Goal: Information Seeking & Learning: Find specific fact

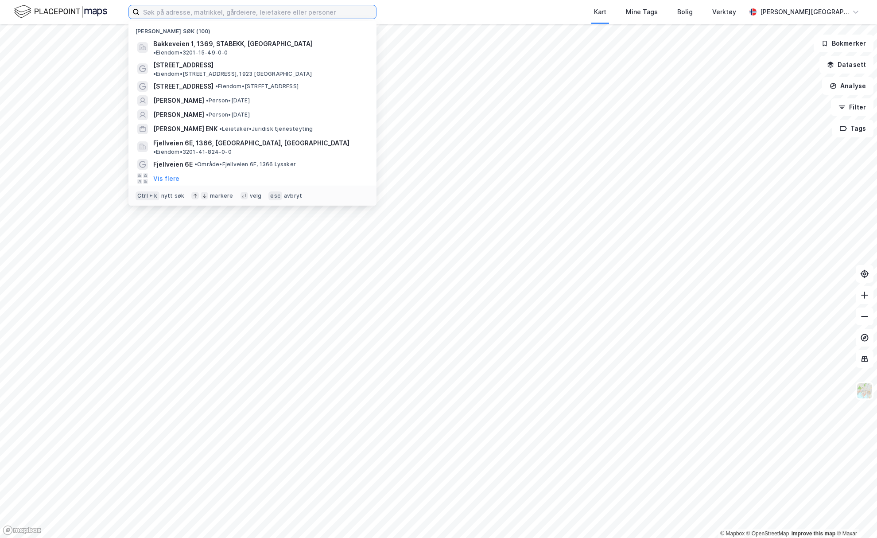
click at [268, 16] on input at bounding box center [258, 11] width 237 height 13
click at [179, 11] on input at bounding box center [258, 11] width 237 height 13
paste input "[STREET_ADDRESS] [GEOGRAPHIC_DATA]"
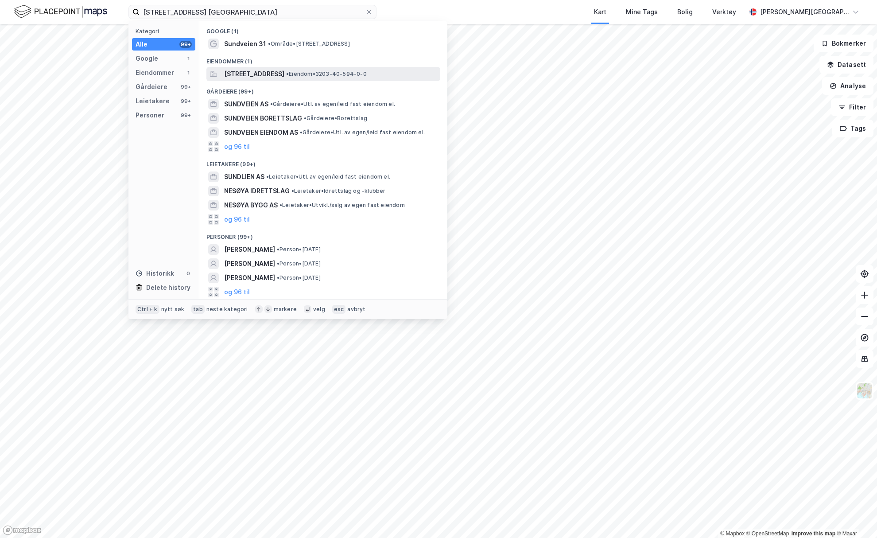
click at [284, 73] on span "[STREET_ADDRESS]" at bounding box center [254, 74] width 60 height 11
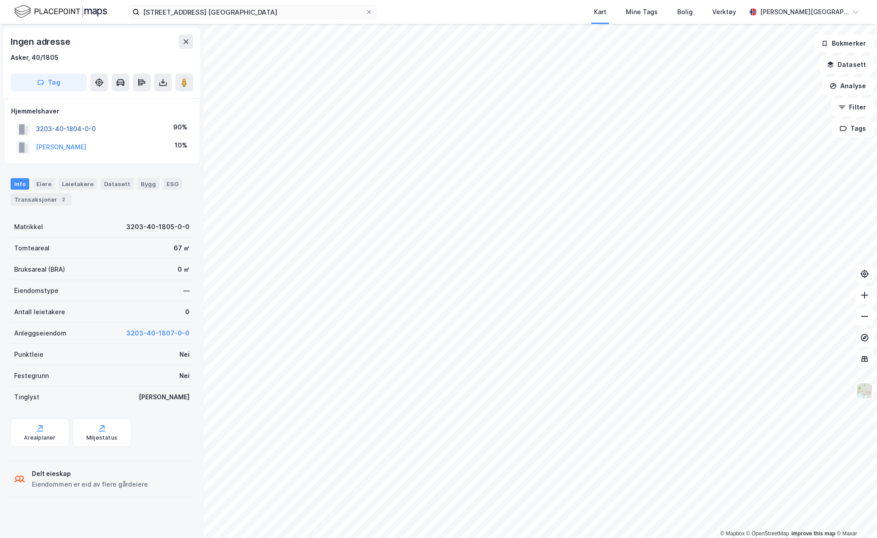
click at [0, 0] on button "3203-40-1804-0-0" at bounding box center [0, 0] width 0 height 0
click at [866, 395] on img at bounding box center [864, 390] width 17 height 17
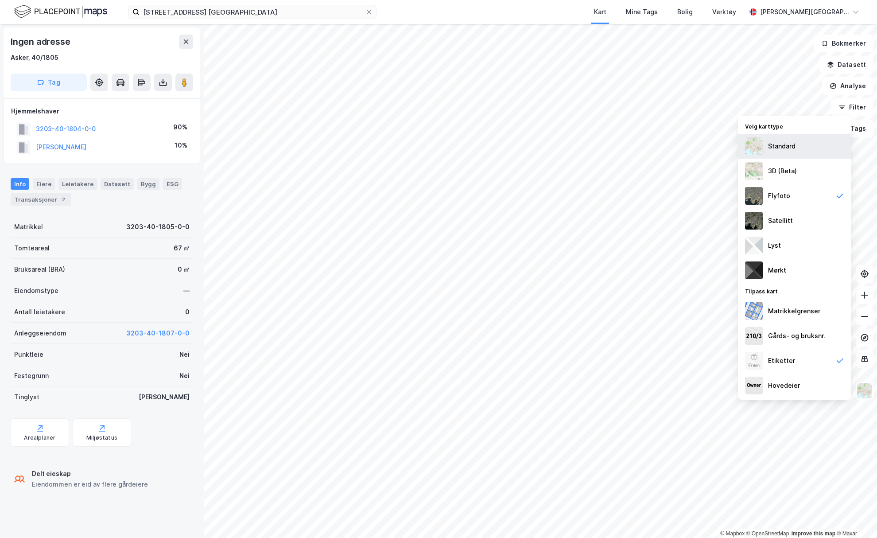
click at [778, 149] on div "Standard" at bounding box center [781, 146] width 27 height 11
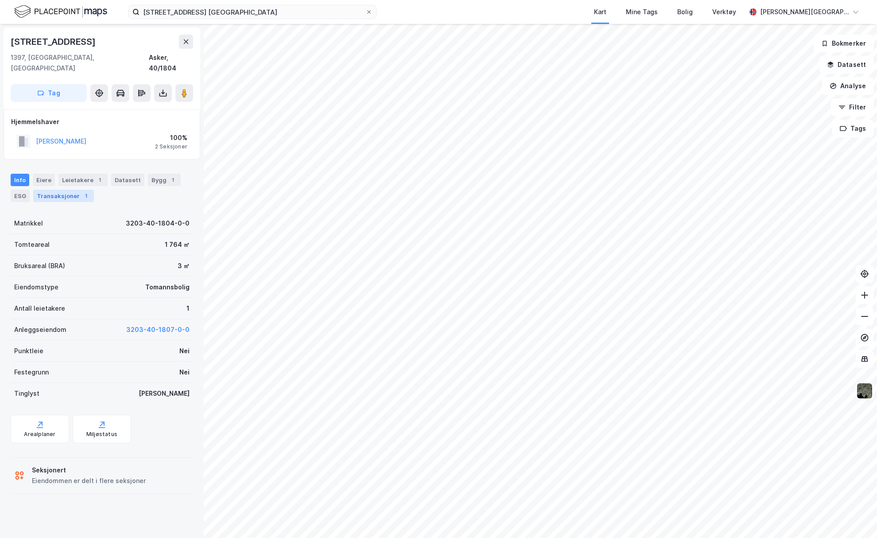
click at [77, 190] on div "Transaksjoner 1" at bounding box center [63, 196] width 61 height 12
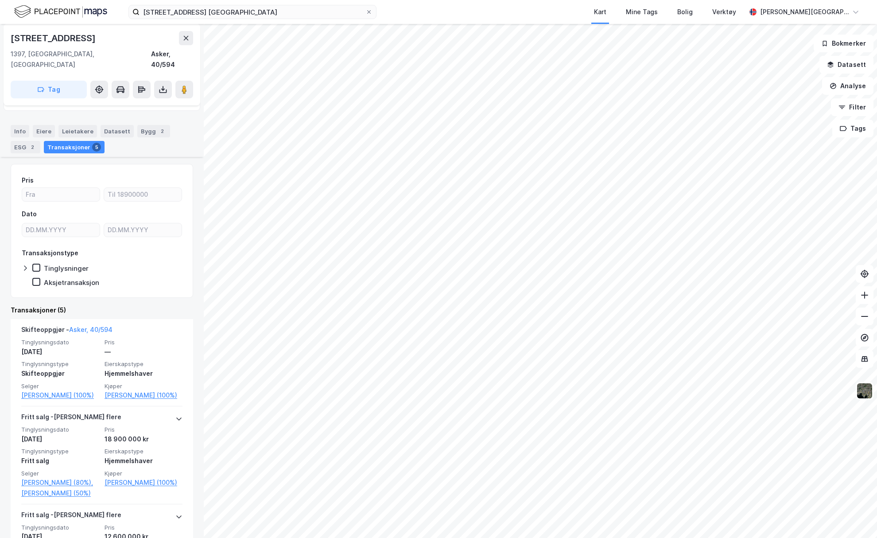
scroll to position [89, 0]
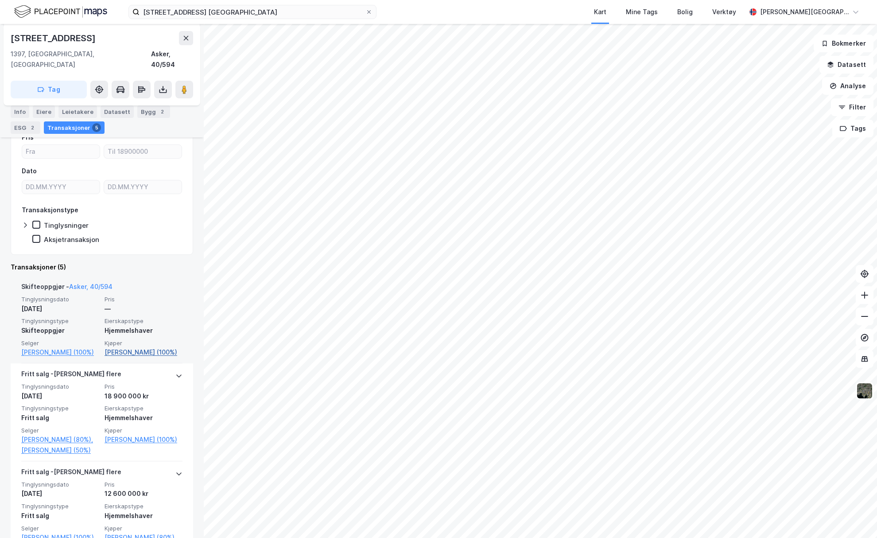
click at [116, 347] on link "[PERSON_NAME] (100%)" at bounding box center [144, 352] width 78 height 11
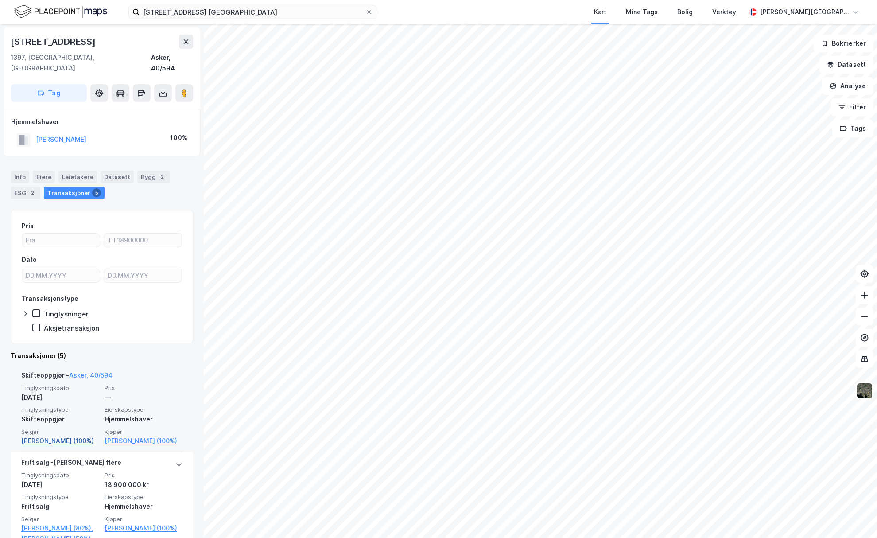
click at [51, 435] on link "[PERSON_NAME] (100%)" at bounding box center [60, 440] width 78 height 11
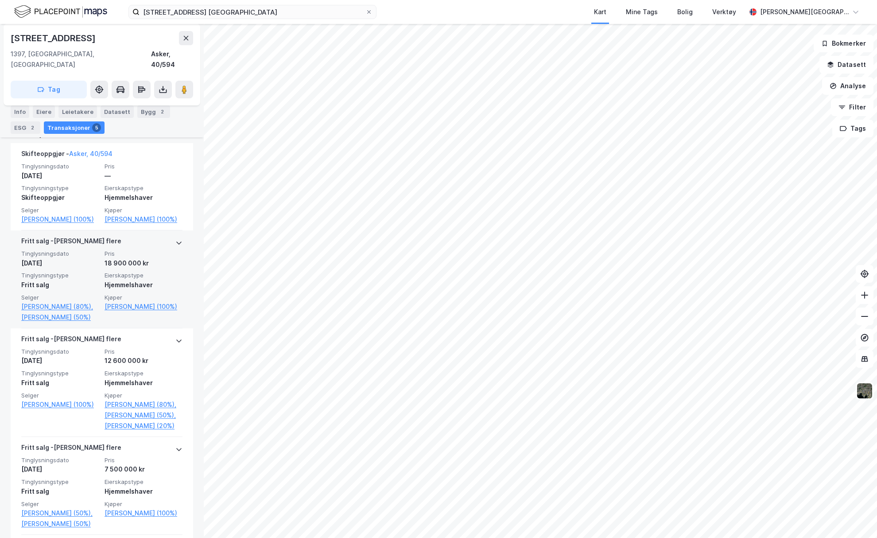
scroll to position [177, 0]
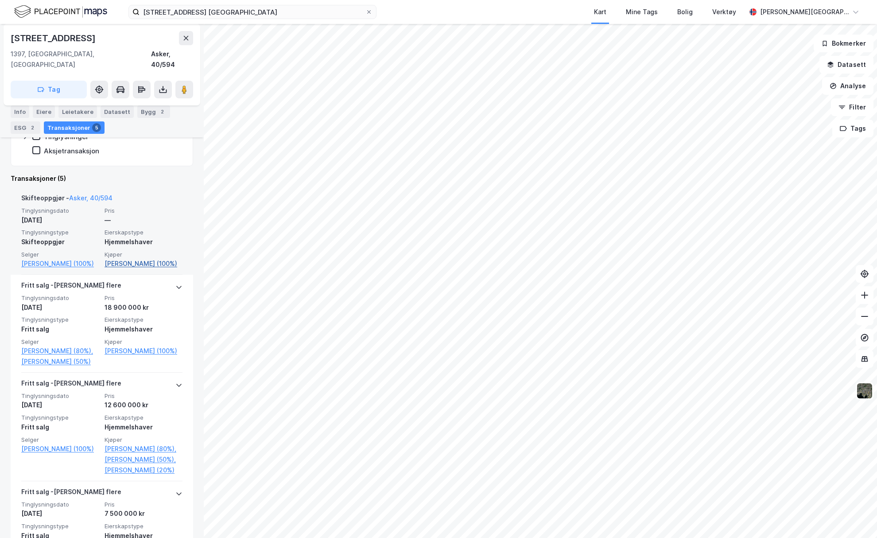
click at [139, 258] on link "[PERSON_NAME] (100%)" at bounding box center [144, 263] width 78 height 11
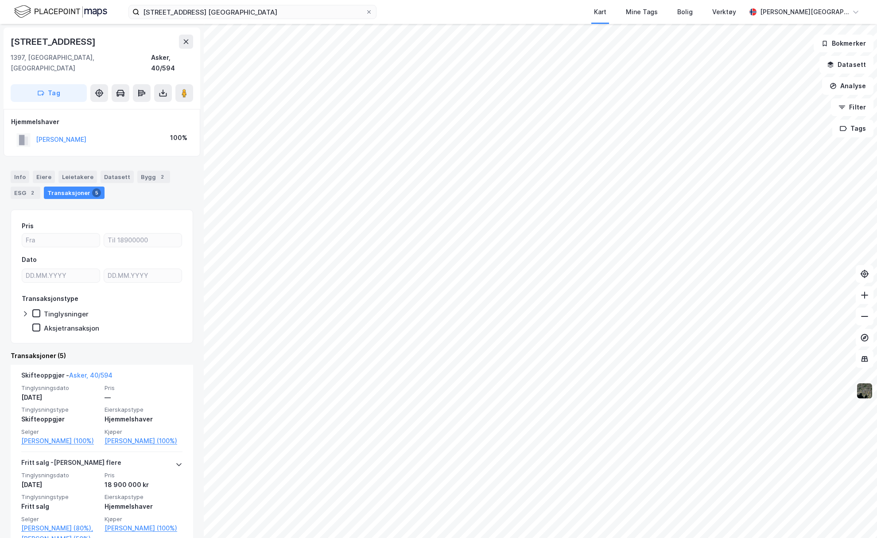
click at [864, 395] on img at bounding box center [864, 390] width 17 height 17
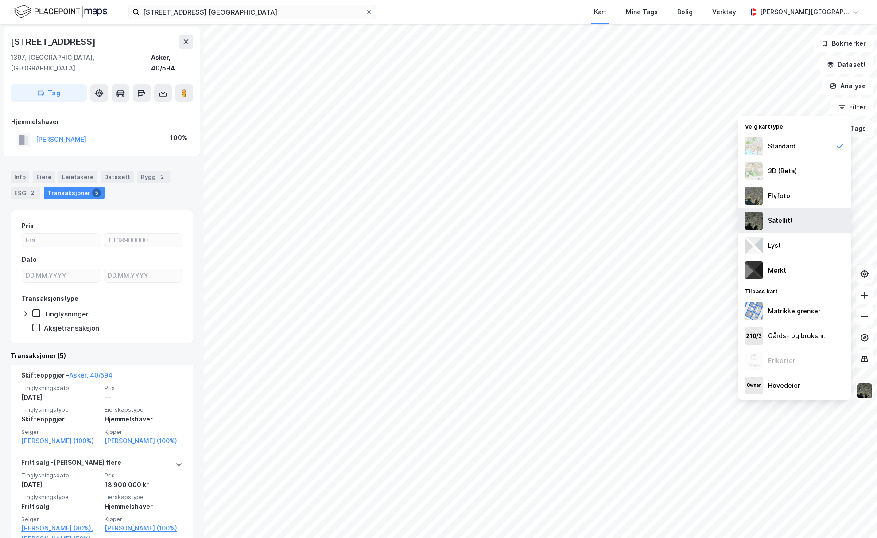
click at [780, 218] on div "Satellitt" at bounding box center [780, 220] width 25 height 11
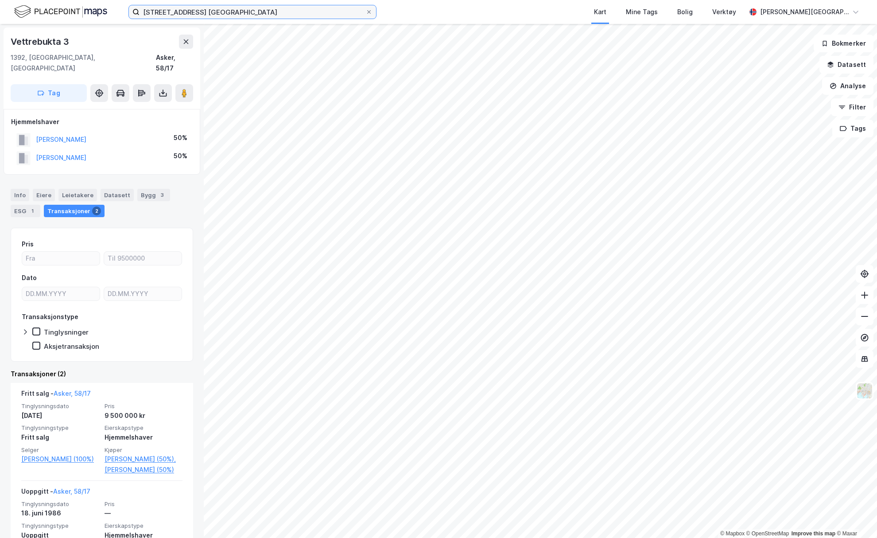
click at [159, 18] on input "[STREET_ADDRESS] [GEOGRAPHIC_DATA]" at bounding box center [253, 11] width 226 height 13
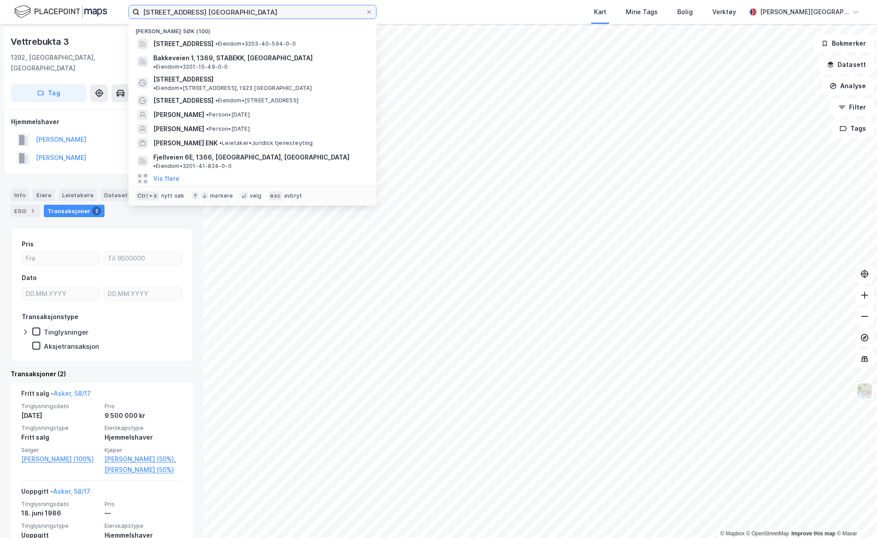
click at [159, 15] on input "[STREET_ADDRESS] [GEOGRAPHIC_DATA]" at bounding box center [253, 11] width 226 height 13
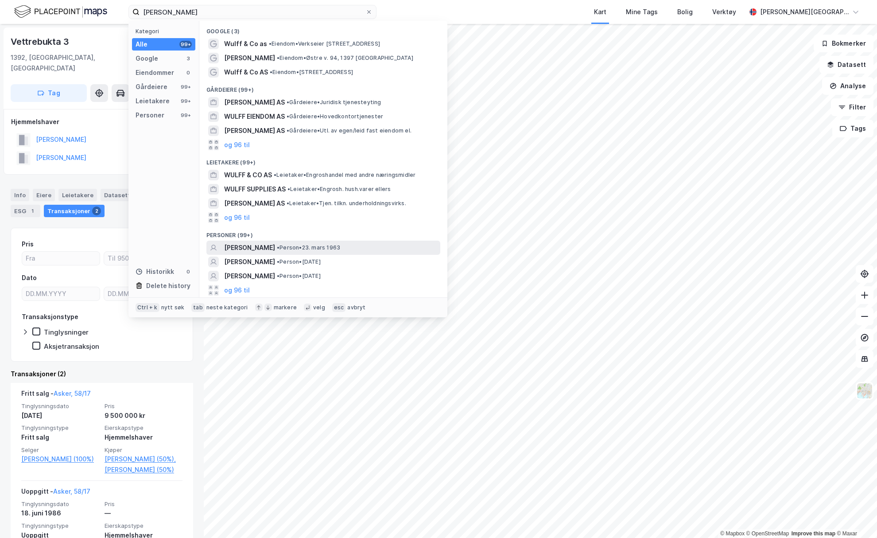
click at [241, 249] on span "[PERSON_NAME]" at bounding box center [249, 247] width 51 height 11
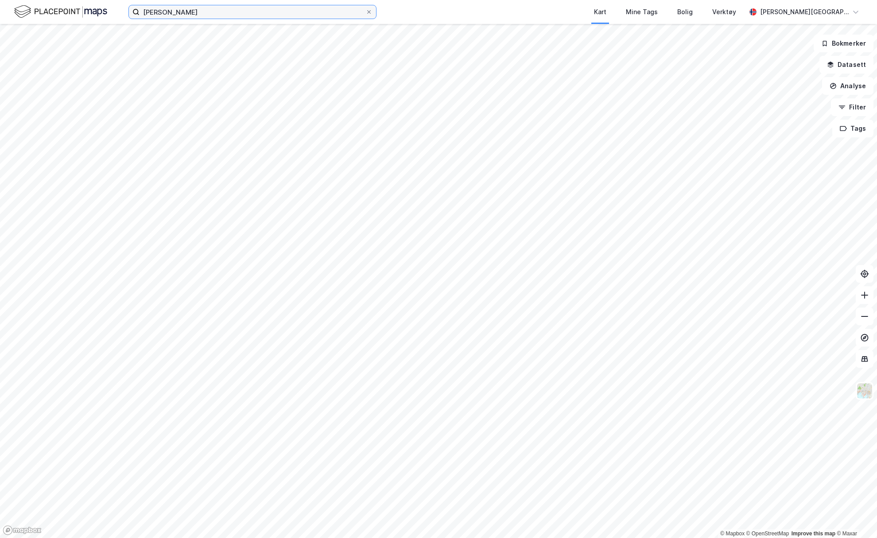
click at [196, 6] on input "[PERSON_NAME]" at bounding box center [253, 11] width 226 height 13
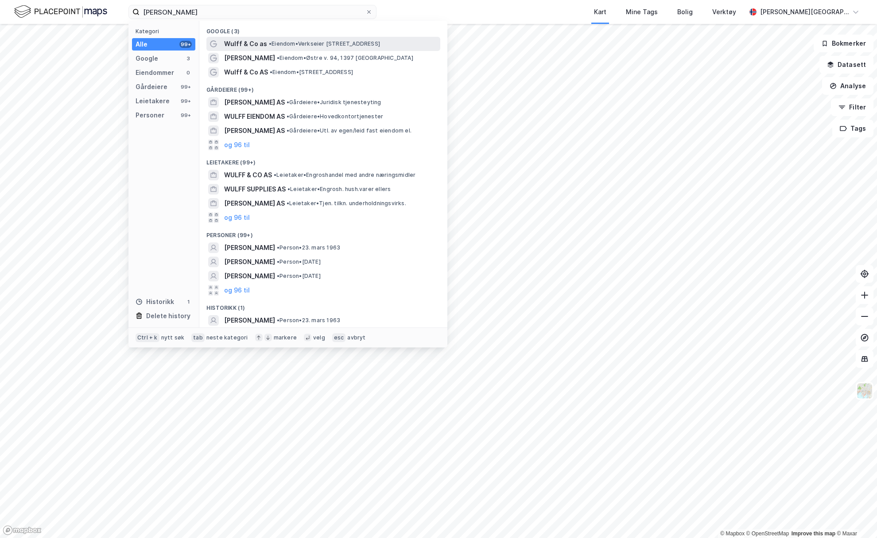
click at [257, 43] on span "Wulff & Co as" at bounding box center [245, 44] width 43 height 11
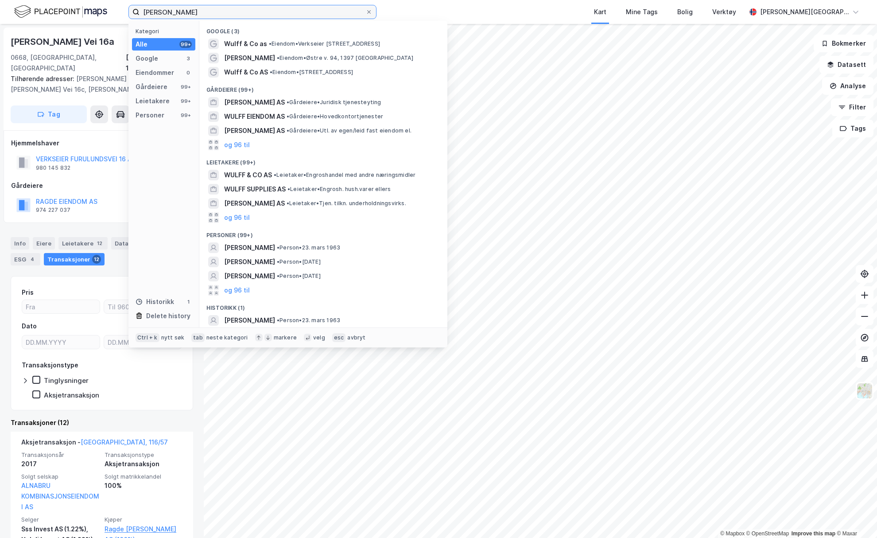
click at [220, 9] on input "[PERSON_NAME]" at bounding box center [253, 11] width 226 height 13
click at [251, 58] on span "[PERSON_NAME]" at bounding box center [249, 58] width 51 height 11
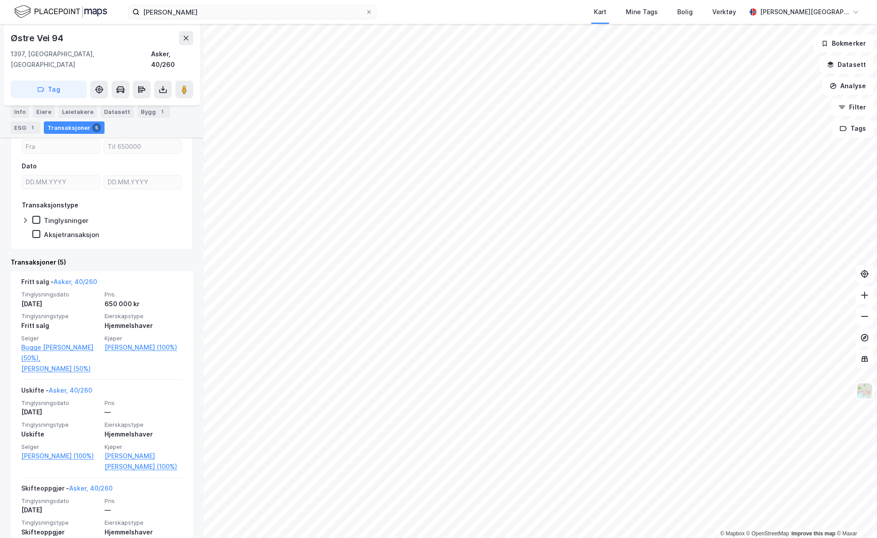
scroll to position [177, 0]
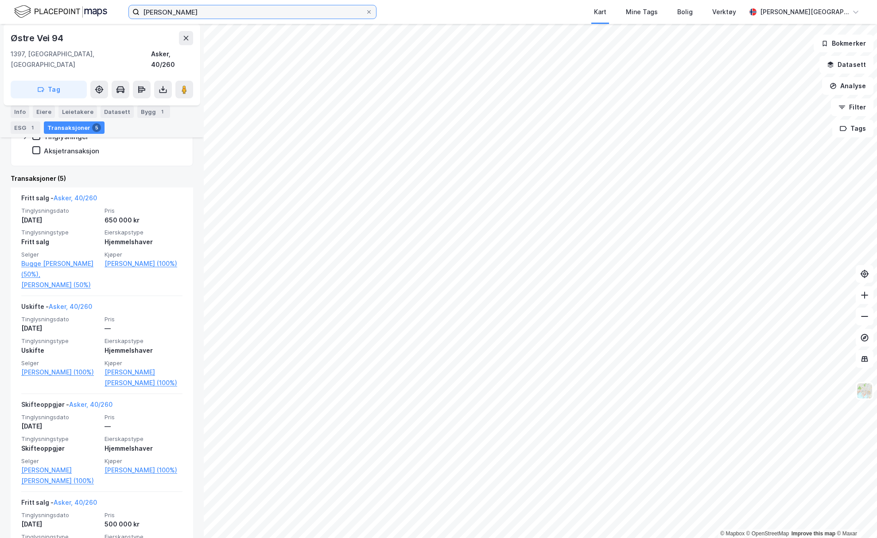
click at [178, 10] on input "[PERSON_NAME]" at bounding box center [253, 11] width 226 height 13
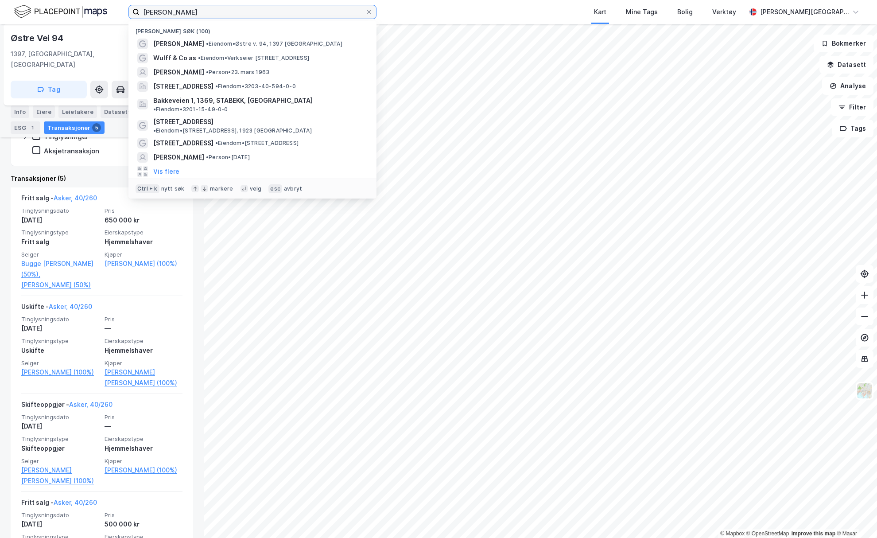
click at [189, 10] on input "[PERSON_NAME]" at bounding box center [253, 11] width 226 height 13
click at [164, 166] on button "Vis flere" at bounding box center [166, 171] width 26 height 11
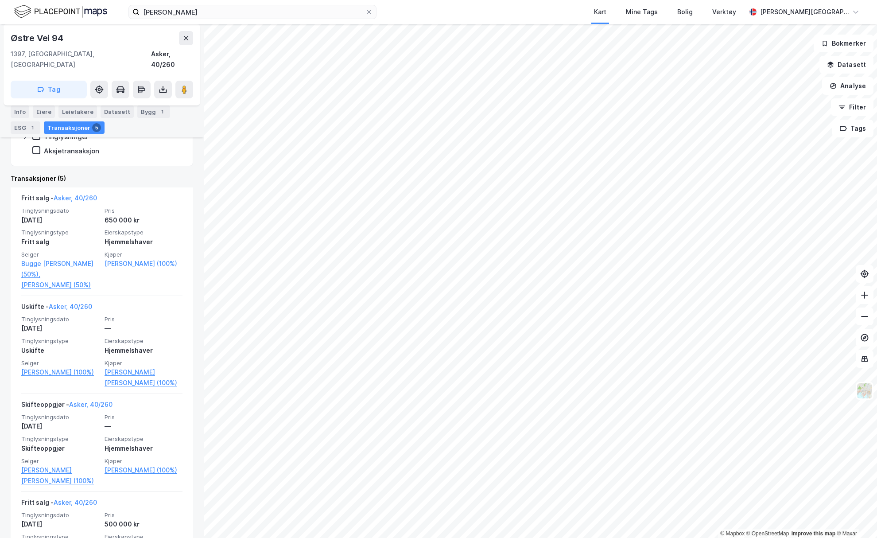
click at [198, 0] on div "[PERSON_NAME] Kart Mine Tags Bolig Verktøy [PERSON_NAME][GEOGRAPHIC_DATA]" at bounding box center [438, 12] width 877 height 24
click at [195, 14] on input "[PERSON_NAME]" at bounding box center [253, 11] width 226 height 13
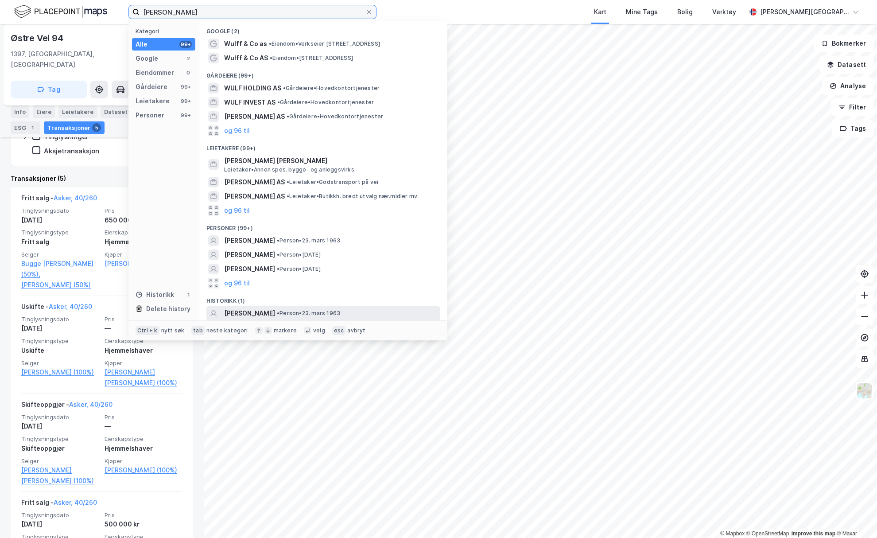
type input "[PERSON_NAME]"
click at [260, 313] on span "[PERSON_NAME]" at bounding box center [249, 313] width 51 height 11
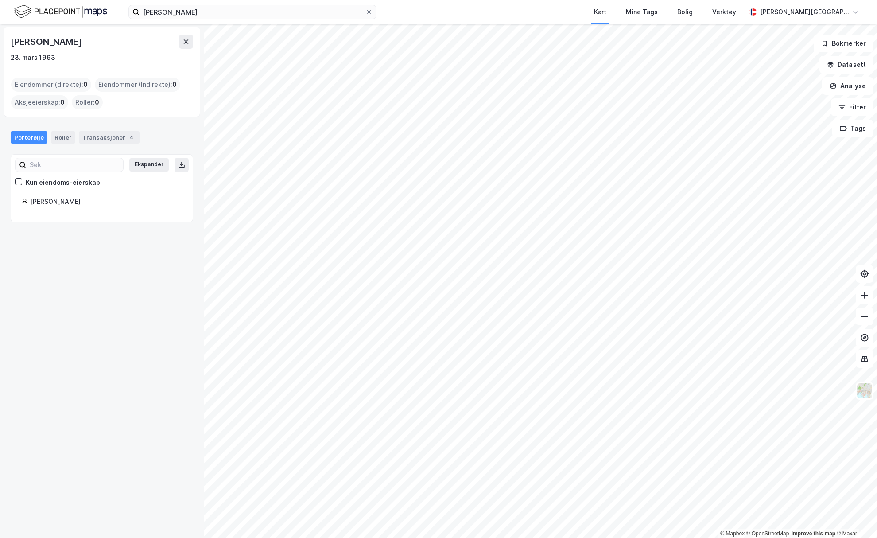
click at [179, 59] on div "© Mapbox © OpenStreetMap Improve this map © [PERSON_NAME] [DATE] Eiendommer (di…" at bounding box center [438, 281] width 877 height 514
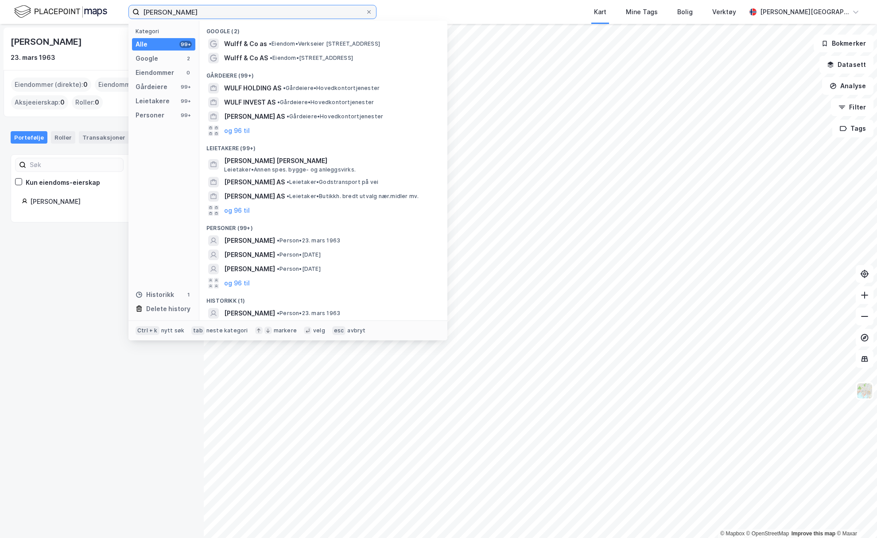
click at [224, 16] on input "[PERSON_NAME]" at bounding box center [253, 11] width 226 height 13
drag, startPoint x: 90, startPoint y: 153, endPoint x: 92, endPoint y: 137, distance: 16.5
click at [89, 152] on div "Portefølje Roller Transaksjoner 4 Ekspander Kun eiendoms-eierskap [PERSON_NAME]" at bounding box center [102, 171] width 182 height 102
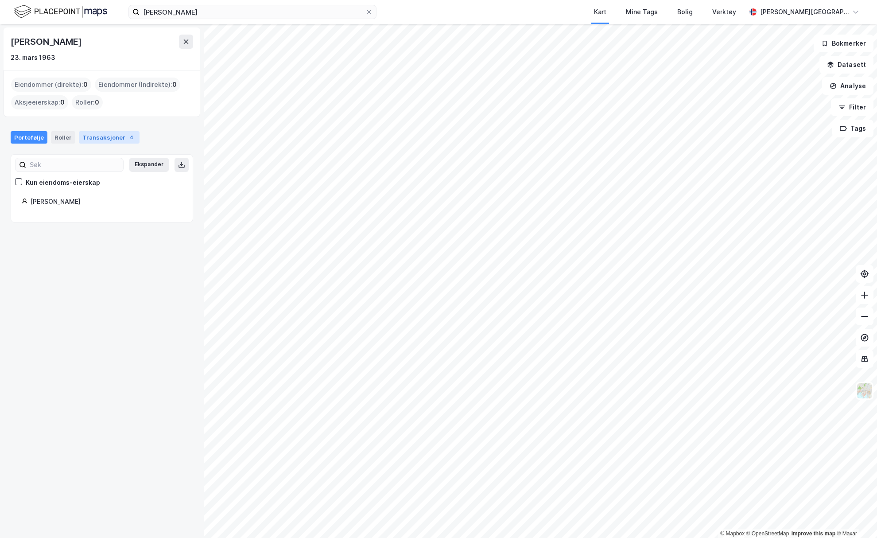
click at [92, 137] on div "Transaksjoner 4" at bounding box center [109, 137] width 61 height 12
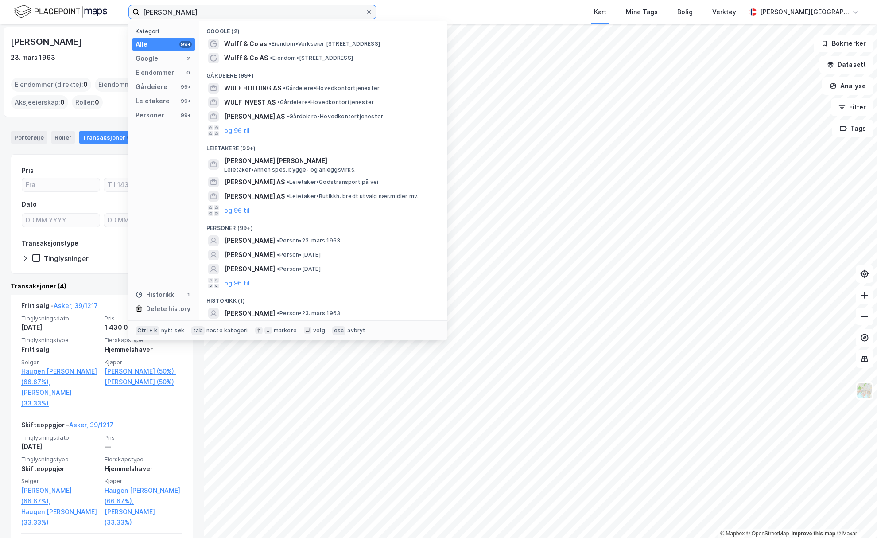
click at [182, 11] on input "[PERSON_NAME]" at bounding box center [253, 11] width 226 height 13
click at [227, 285] on button "og 96 til" at bounding box center [237, 283] width 26 height 11
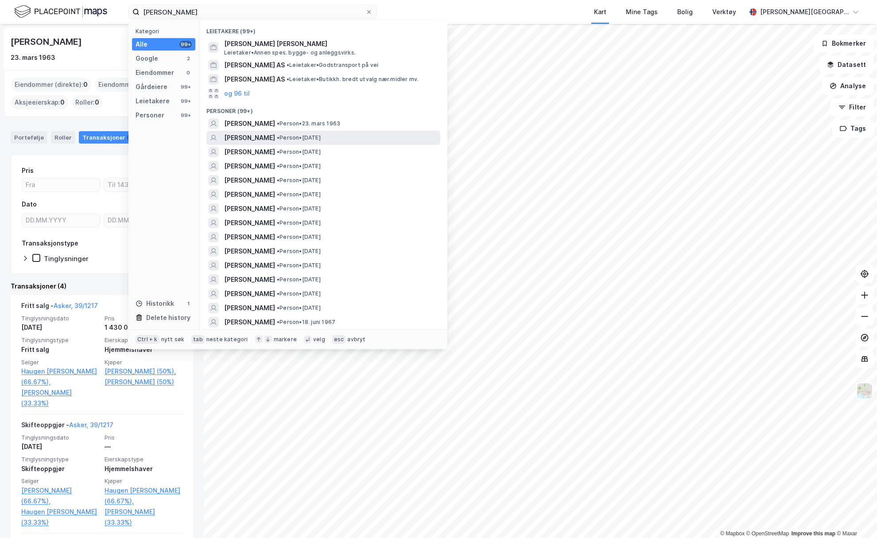
scroll to position [133, 0]
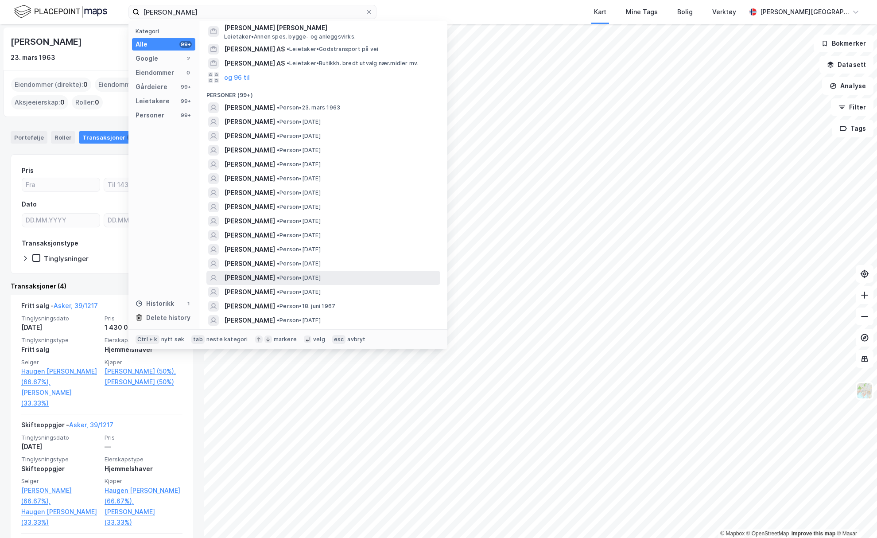
click at [275, 277] on span "[PERSON_NAME]" at bounding box center [249, 277] width 51 height 11
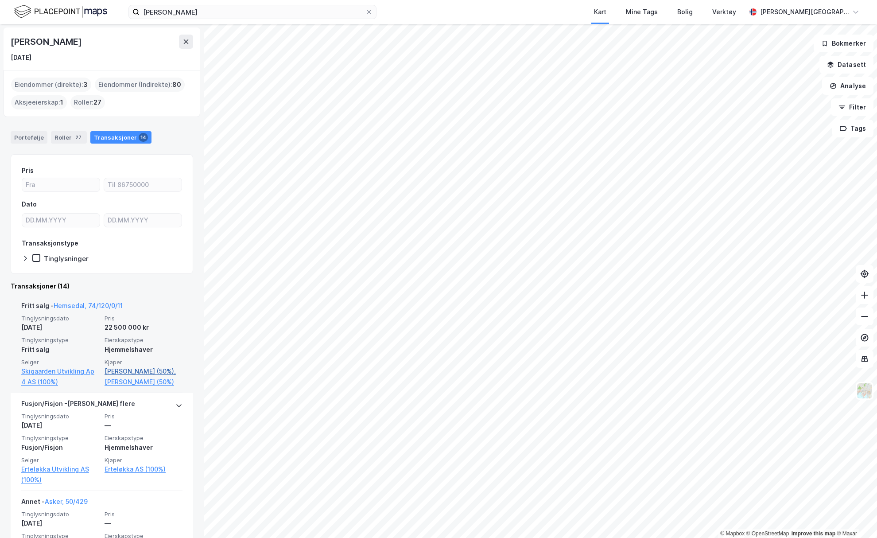
click at [148, 372] on link "[PERSON_NAME] (50%)," at bounding box center [144, 371] width 78 height 11
click at [125, 371] on link "[PERSON_NAME] (50%)," at bounding box center [144, 371] width 78 height 11
click at [109, 371] on link "[PERSON_NAME] (50%)," at bounding box center [144, 371] width 78 height 11
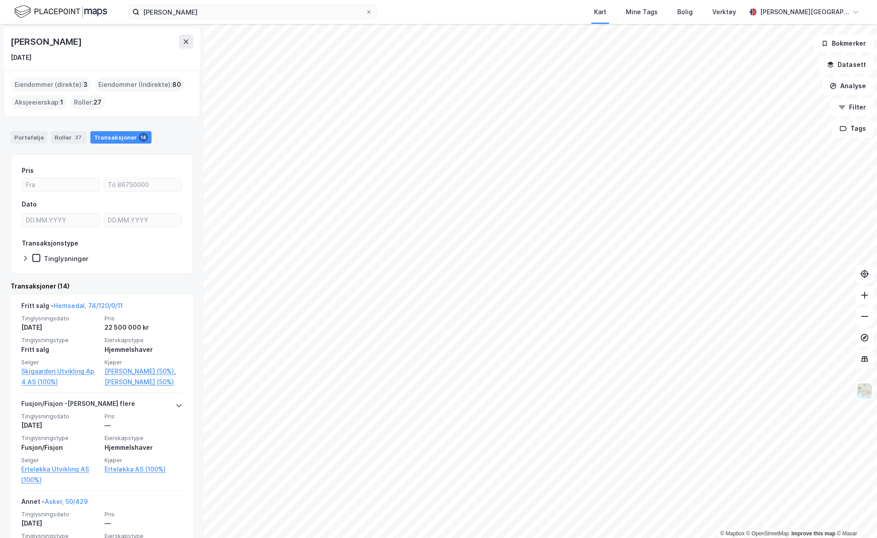
click at [91, 103] on div "Roller : 27" at bounding box center [87, 102] width 35 height 14
click at [32, 103] on div "Aksjeeierskap : 1" at bounding box center [39, 102] width 56 height 14
click at [48, 82] on div "Eiendommer (direkte) : 3" at bounding box center [51, 85] width 80 height 14
click at [29, 141] on div "Portefølje" at bounding box center [29, 137] width 37 height 12
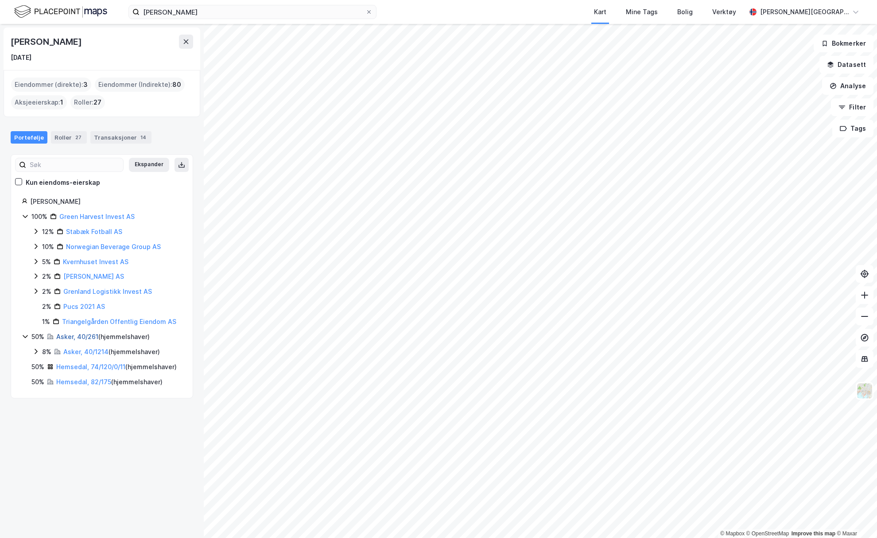
click at [86, 339] on link "Asker, 40/261" at bounding box center [77, 337] width 42 height 8
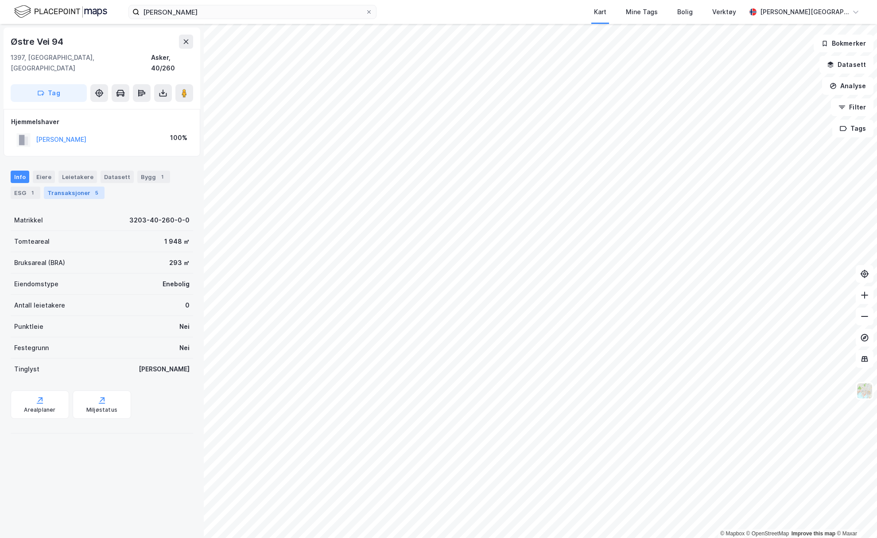
click at [77, 186] on div "Transaksjoner 5" at bounding box center [74, 192] width 61 height 12
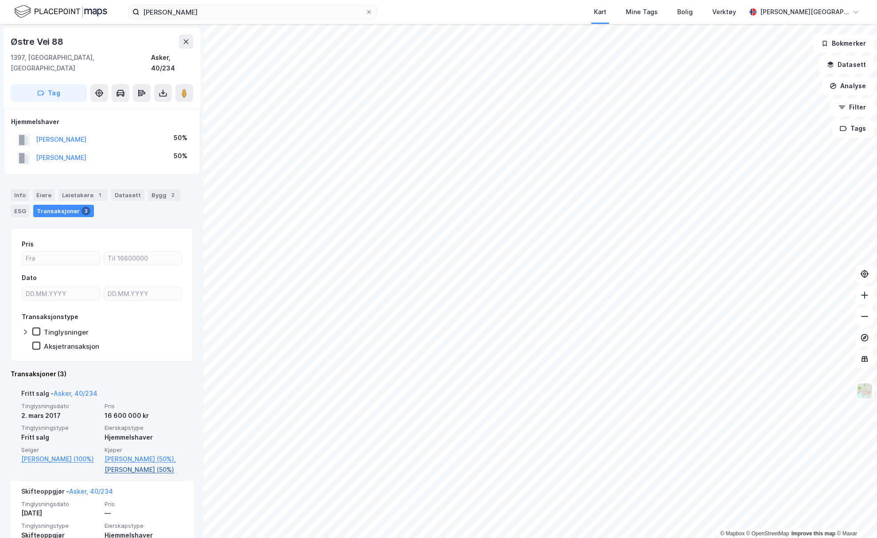
click at [132, 464] on link "[PERSON_NAME] (50%)" at bounding box center [144, 469] width 78 height 11
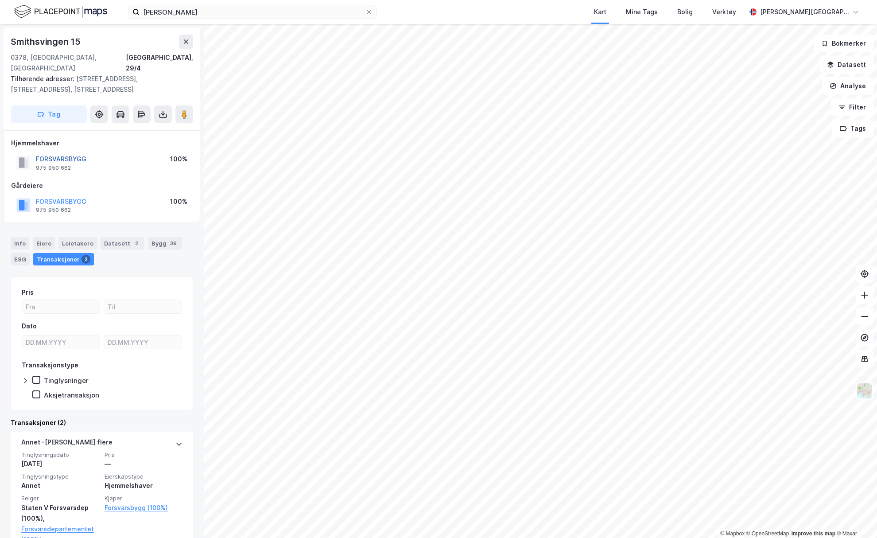
click at [0, 0] on button "FORSVARSBYGG" at bounding box center [0, 0] width 0 height 0
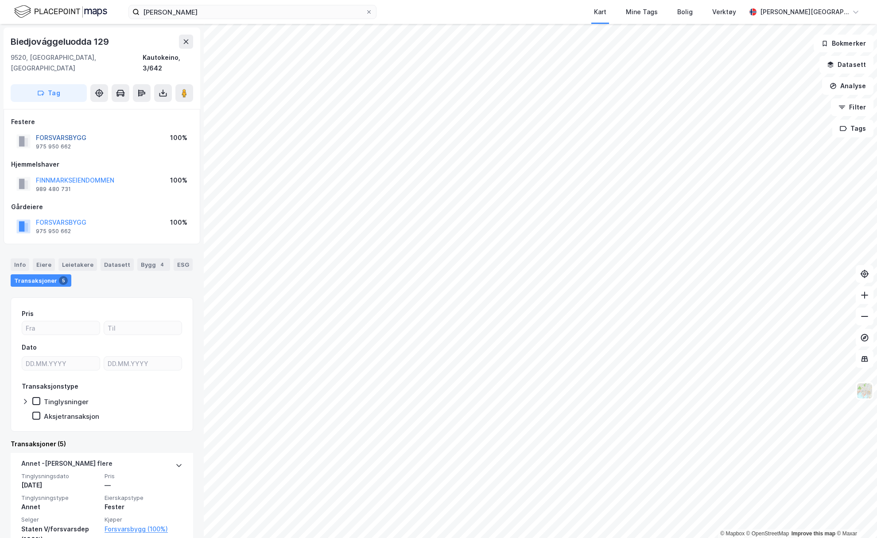
click at [0, 0] on button "FORSVARSBYGG" at bounding box center [0, 0] width 0 height 0
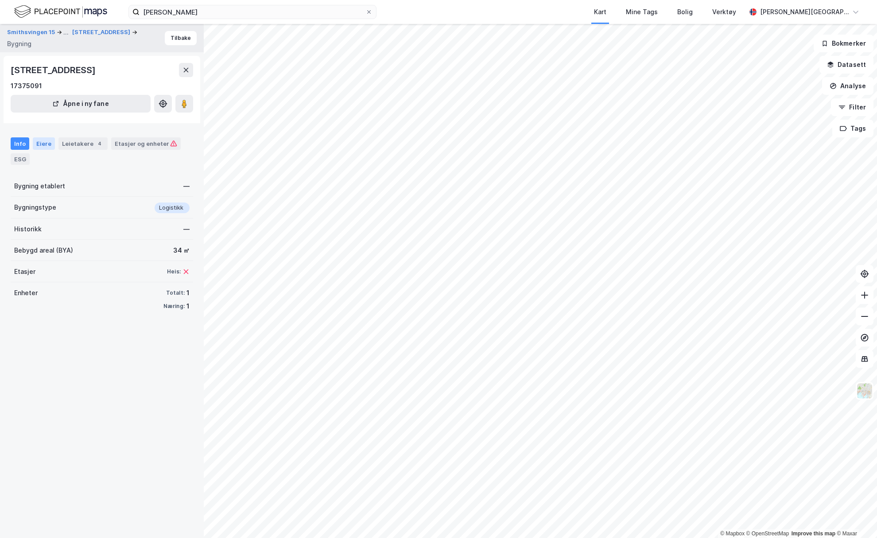
click at [43, 141] on div "Eiere" at bounding box center [44, 143] width 22 height 12
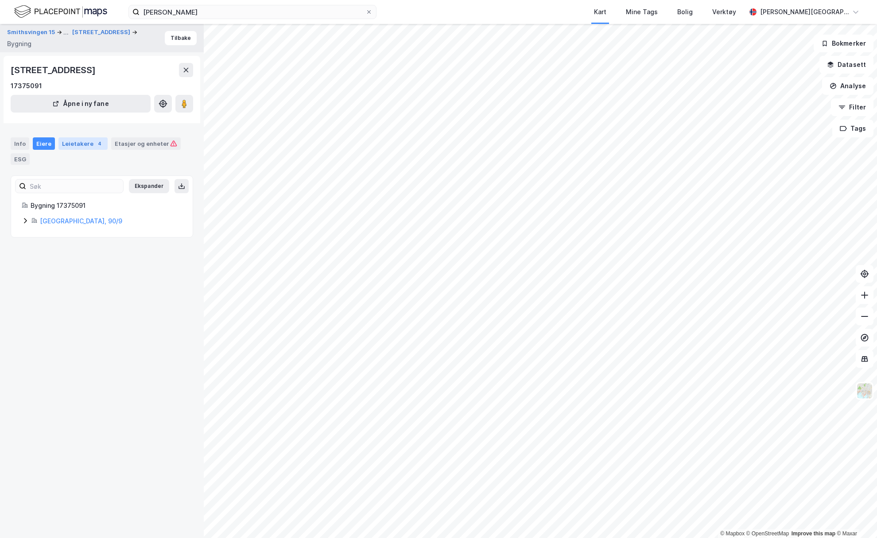
click at [70, 144] on div "Leietakere 4" at bounding box center [82, 143] width 49 height 12
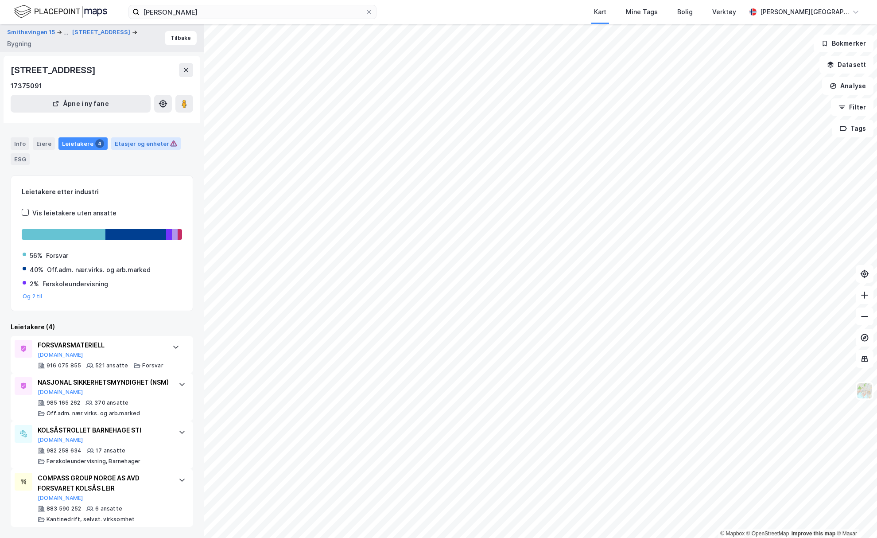
click at [142, 149] on div "Etasjer og enheter" at bounding box center [146, 143] width 70 height 12
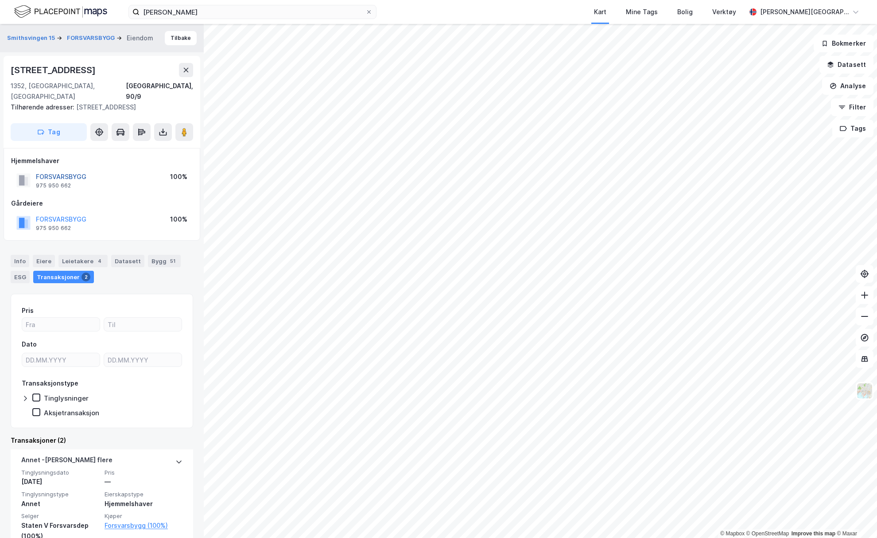
click at [0, 0] on button "FORSVARSBYGG" at bounding box center [0, 0] width 0 height 0
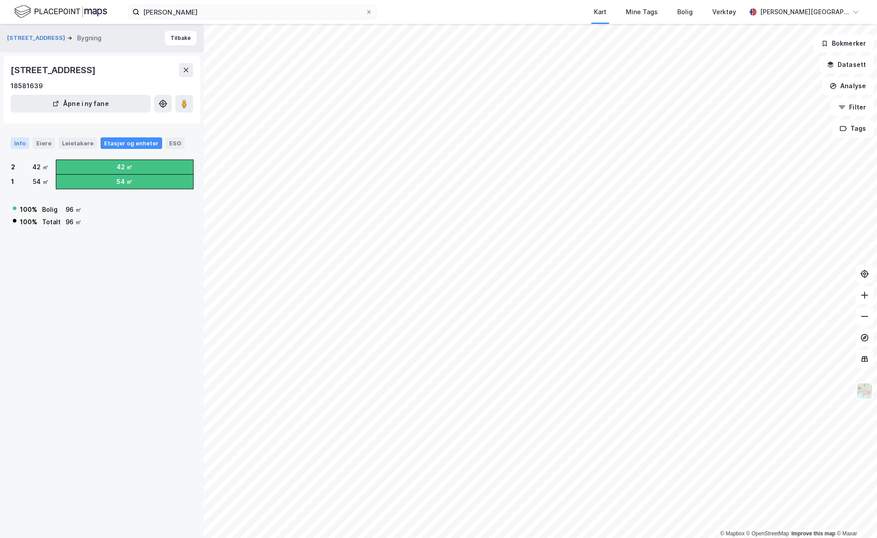
click at [25, 140] on div "Info" at bounding box center [20, 143] width 19 height 12
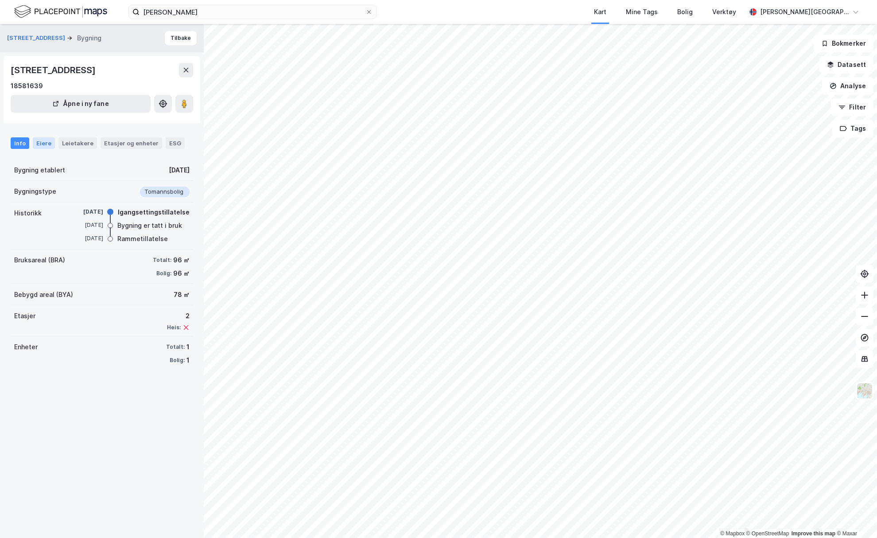
click at [43, 146] on div "Eiere" at bounding box center [44, 143] width 22 height 12
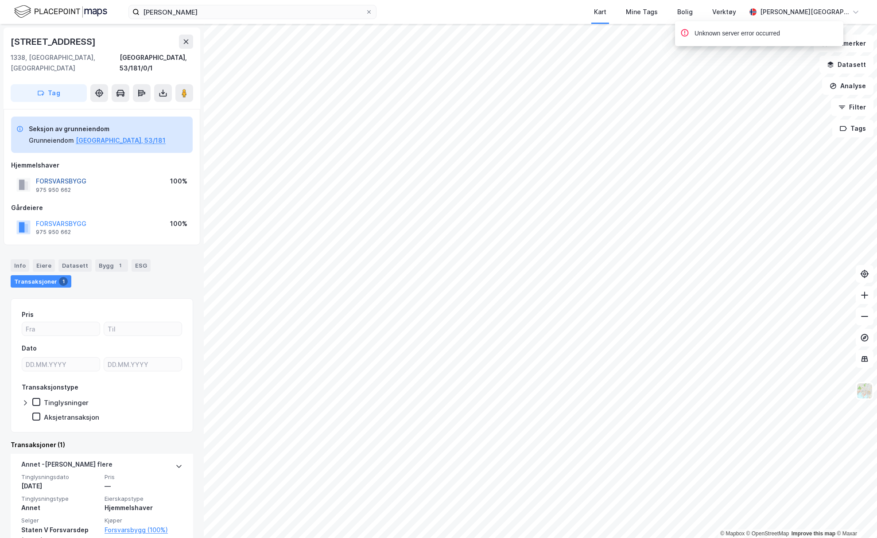
click at [0, 0] on button "FORSVARSBYGG" at bounding box center [0, 0] width 0 height 0
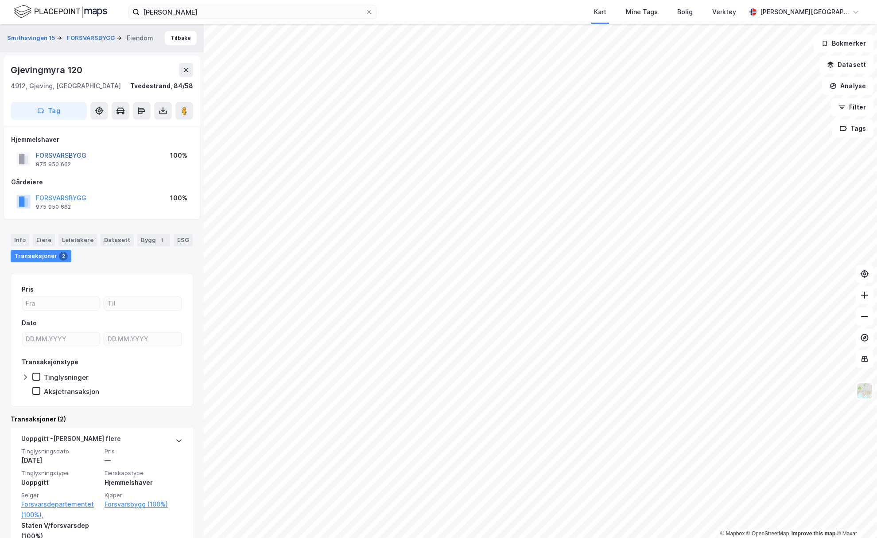
click at [0, 0] on button "FORSVARSBYGG" at bounding box center [0, 0] width 0 height 0
